Goal: Information Seeking & Learning: Learn about a topic

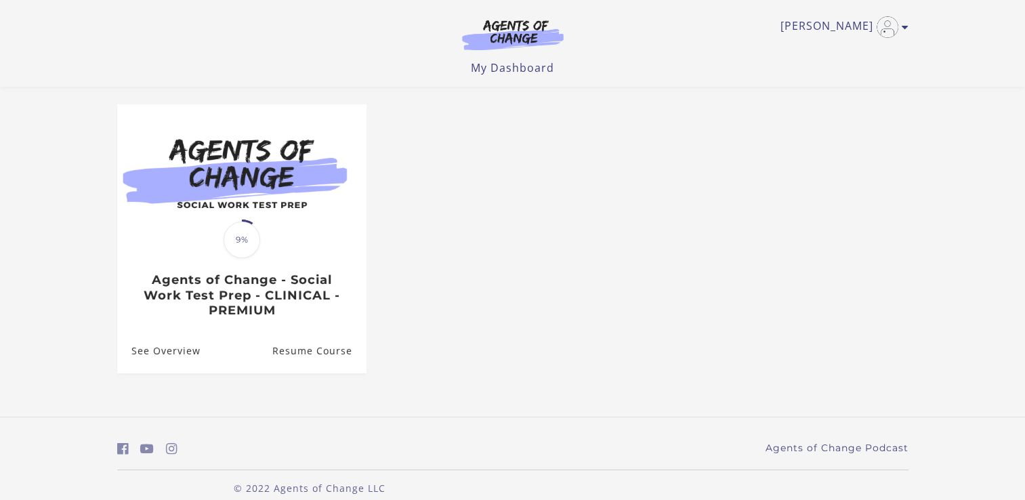
scroll to position [106, 0]
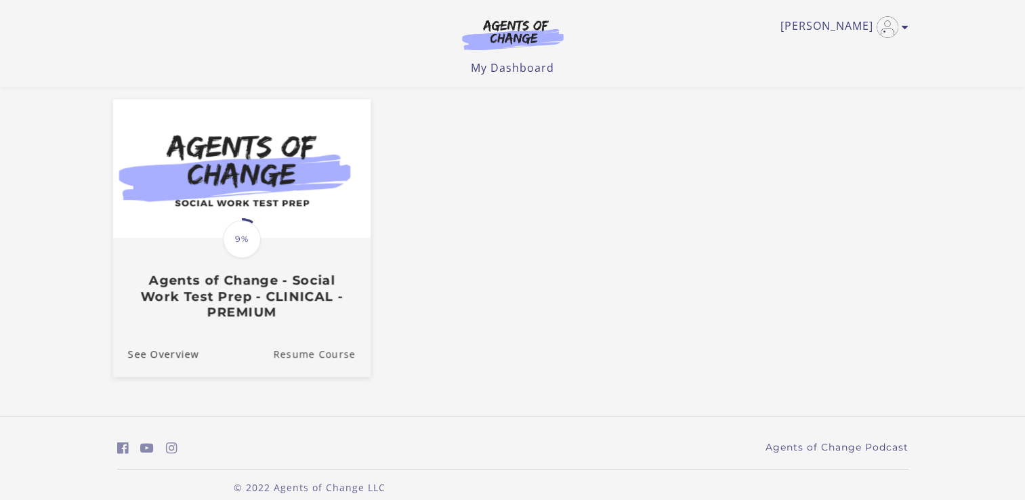
click at [325, 351] on link "Resume Course" at bounding box center [322, 353] width 98 height 45
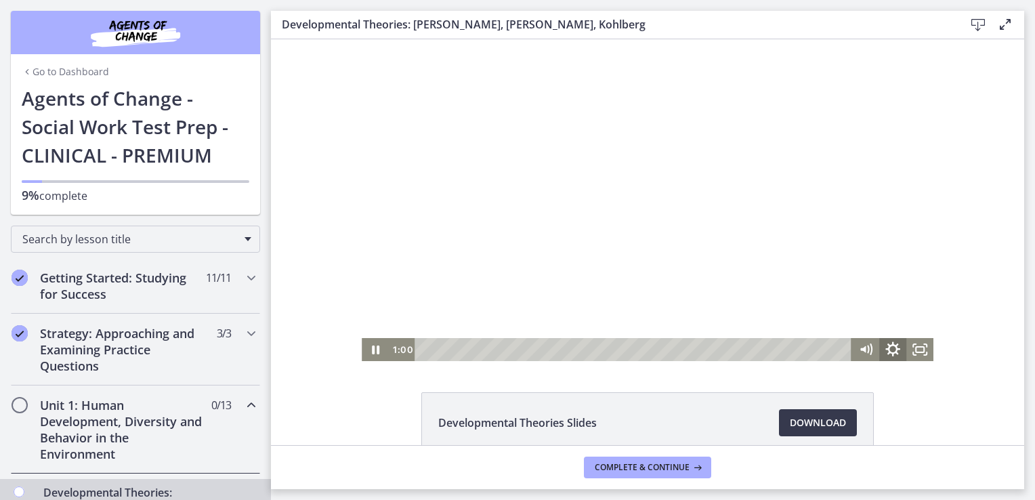
click at [891, 354] on icon "Show settings menu" at bounding box center [892, 350] width 33 height 28
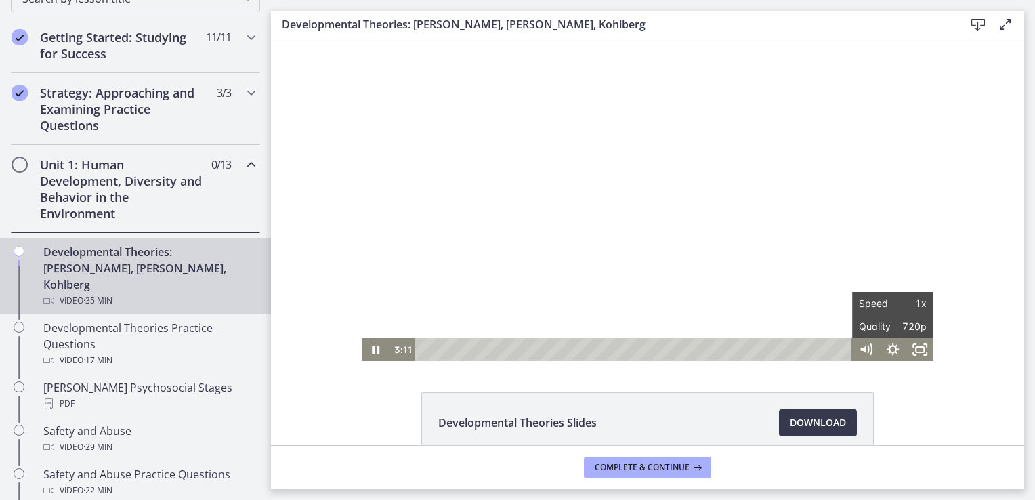
scroll to position [234, 0]
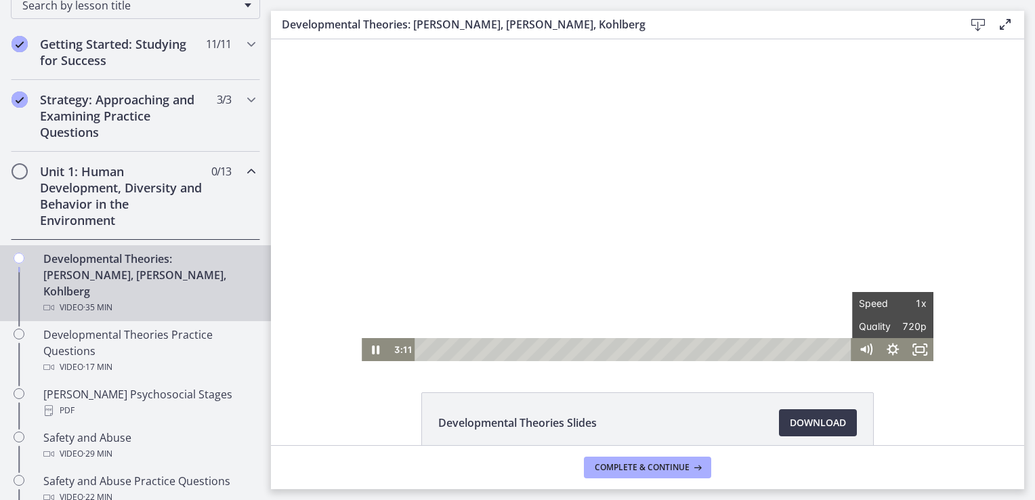
drag, startPoint x: 266, startPoint y: 126, endPoint x: 8, endPoint y: 147, distance: 258.9
click at [981, 262] on div "Click for sound @keyframes VOLUME_SMALL_WAVE_FLASH { 0% { opacity: 0; } 33% { o…" at bounding box center [647, 200] width 753 height 322
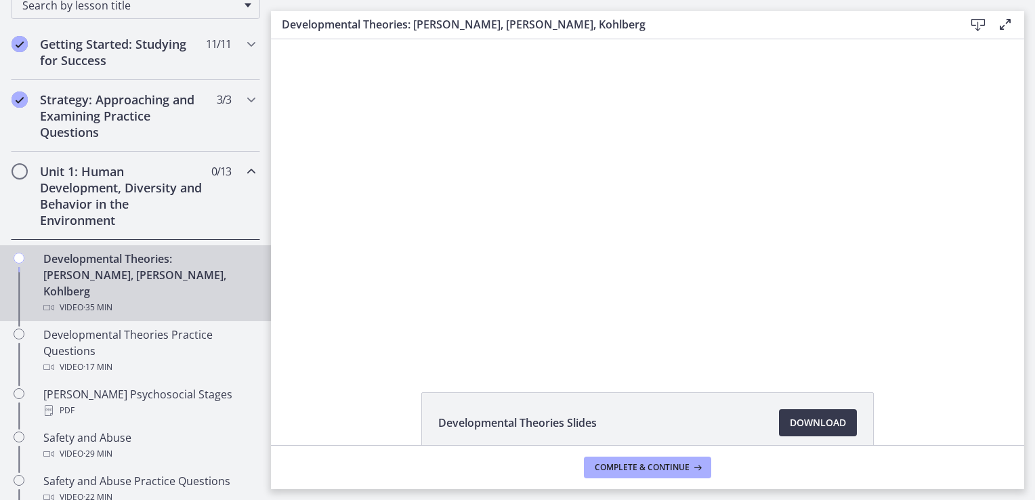
scroll to position [72, 0]
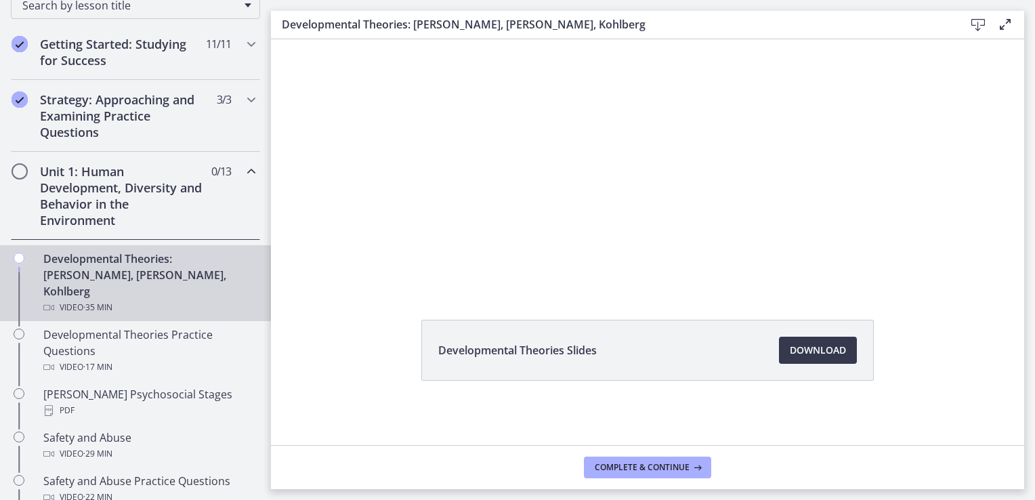
click at [950, 264] on div "Click for sound @keyframes VOLUME_SMALL_WAVE_FLASH { 0% { opacity: 0; } 33% { o…" at bounding box center [647, 128] width 753 height 322
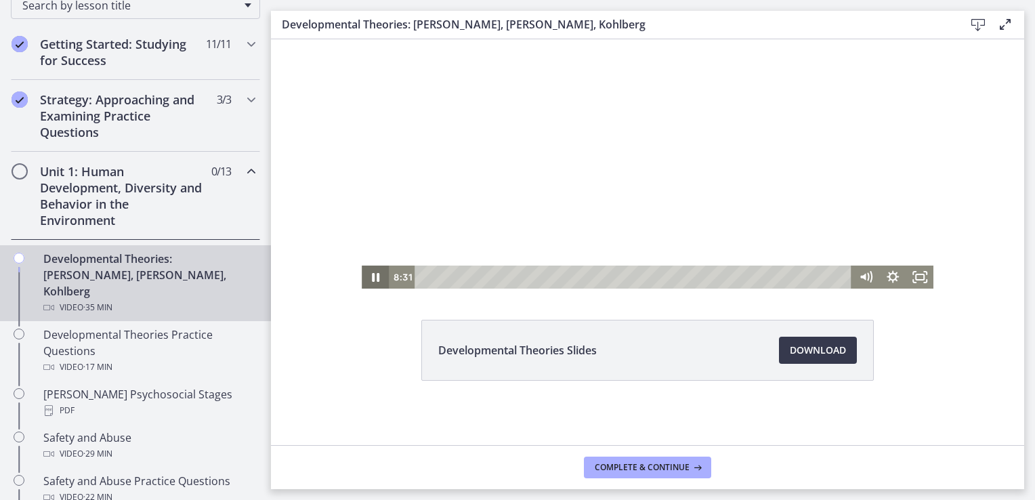
click at [375, 278] on icon "Pause" at bounding box center [375, 276] width 27 height 23
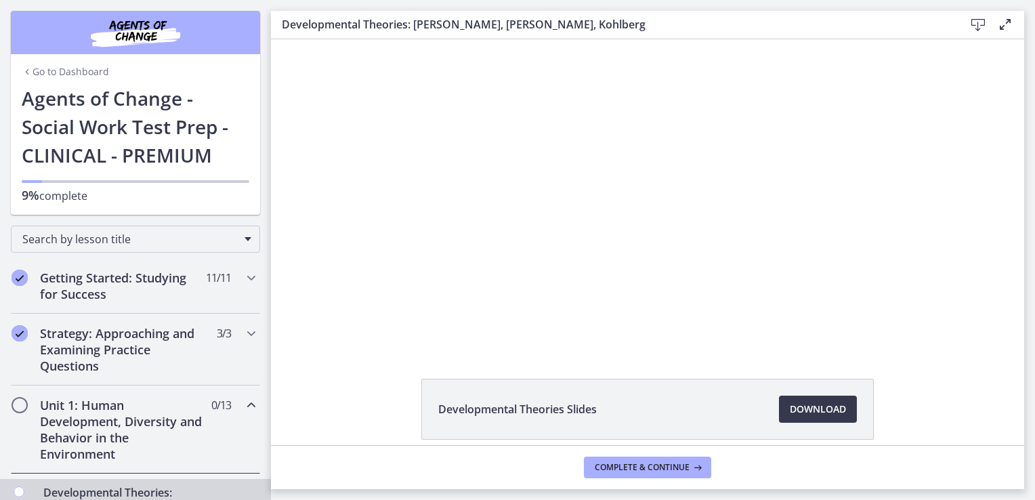
scroll to position [0, 0]
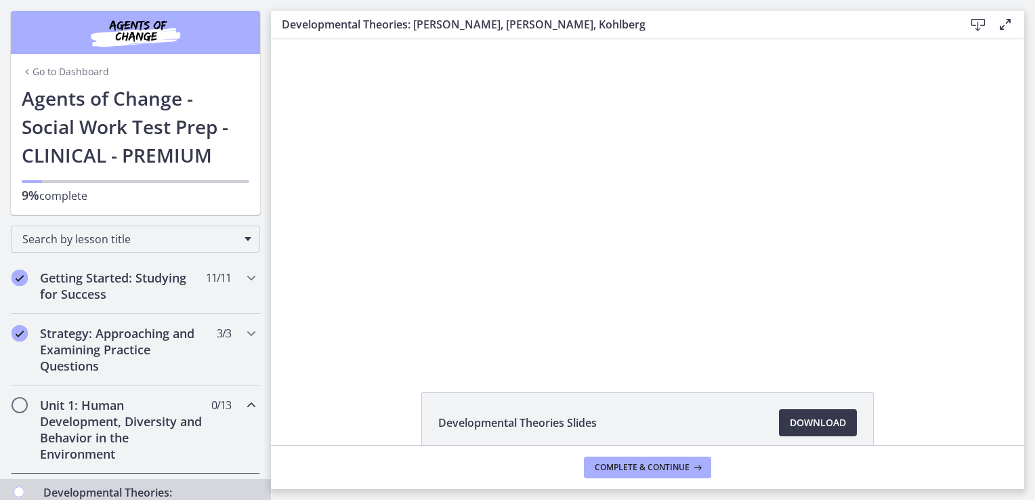
drag, startPoint x: 1021, startPoint y: 148, endPoint x: 737, endPoint y: 26, distance: 309.2
